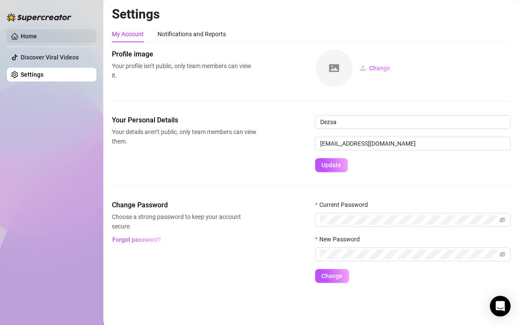
click at [37, 33] on link "Home" at bounding box center [29, 36] width 16 height 7
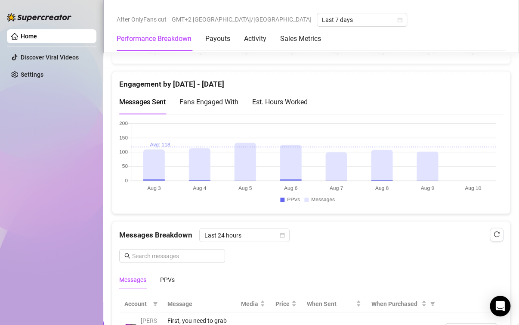
scroll to position [603, 0]
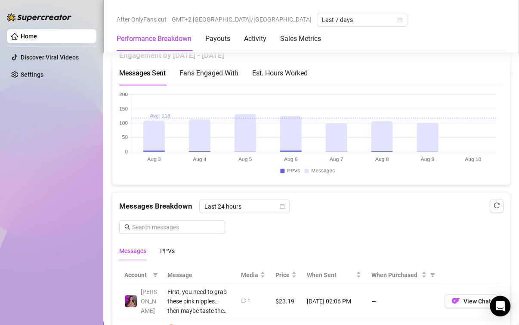
click at [425, 147] on canvas at bounding box center [307, 134] width 377 height 86
